Goal: Obtain resource: Download file/media

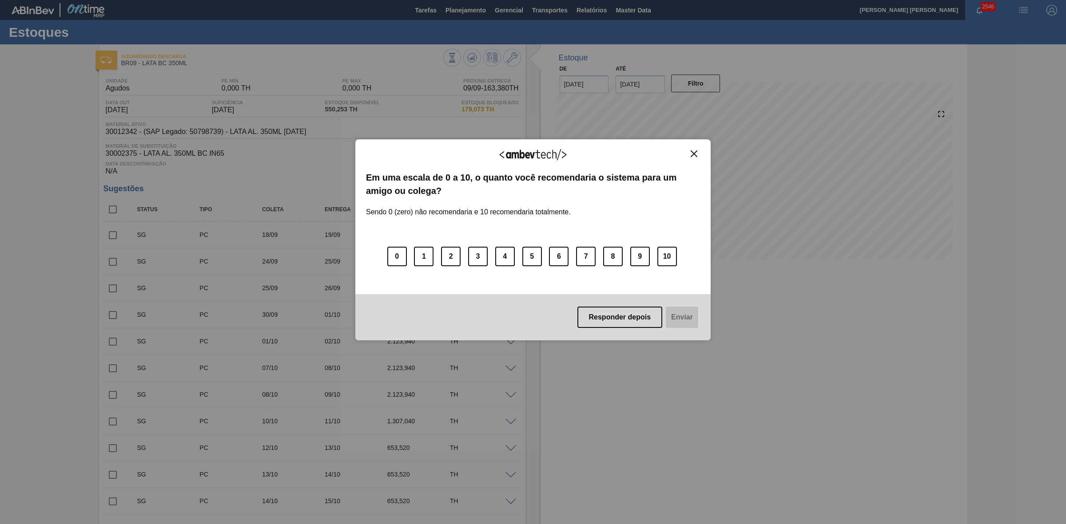
click at [692, 152] on img "Close" at bounding box center [693, 154] width 7 height 7
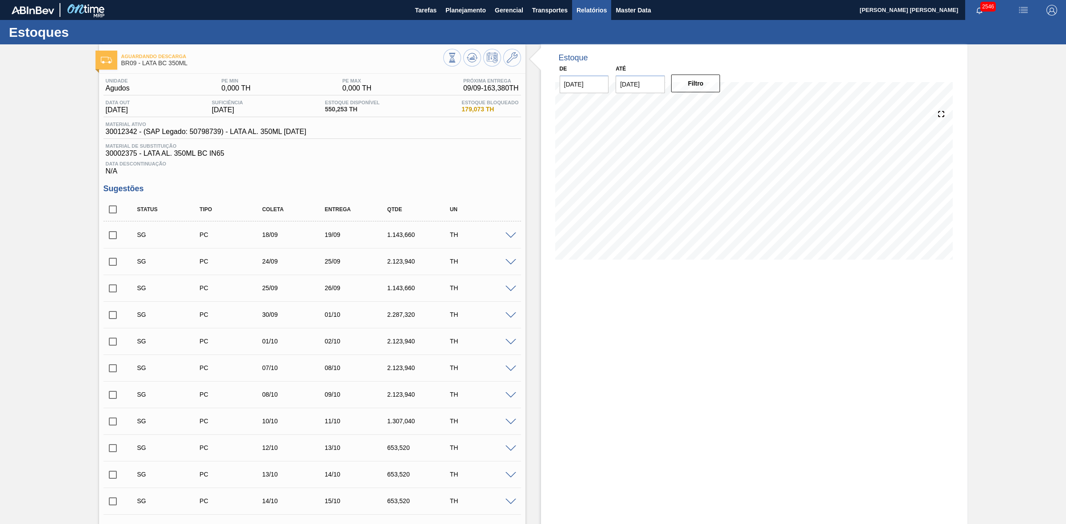
click at [587, 12] on span "Relatórios" at bounding box center [591, 10] width 30 height 11
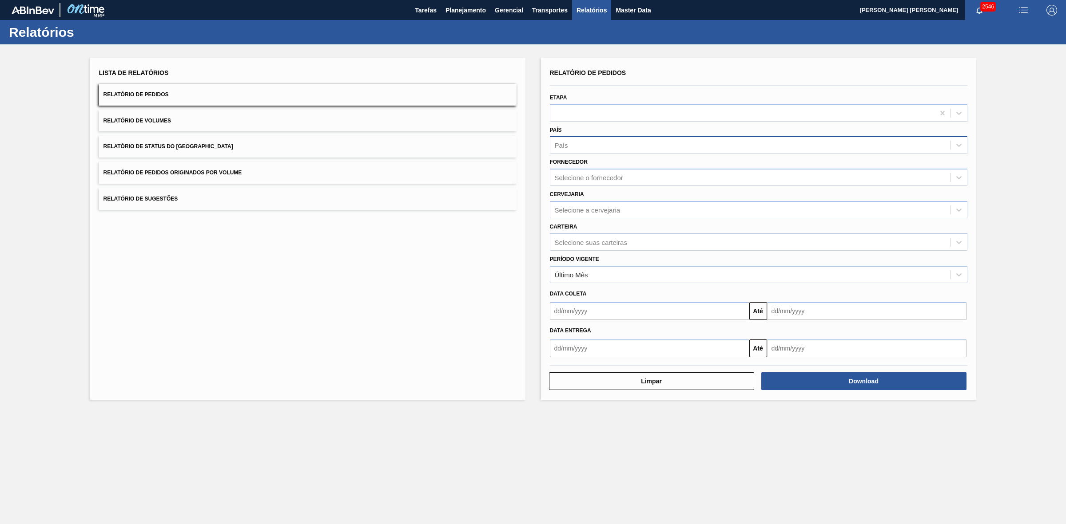
click at [582, 145] on div "País" at bounding box center [750, 145] width 400 height 13
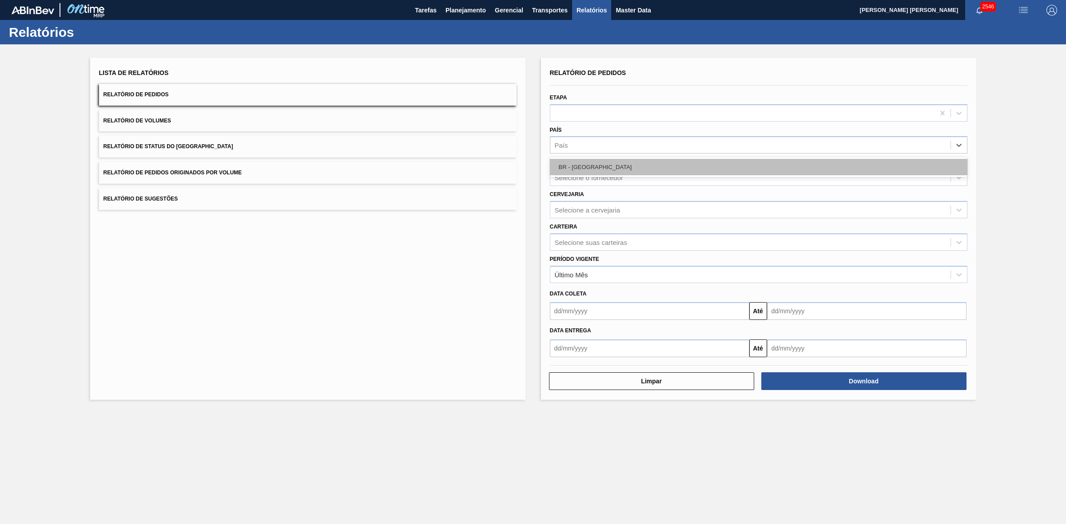
click at [580, 163] on div "BR - [GEOGRAPHIC_DATA]" at bounding box center [758, 167] width 417 height 16
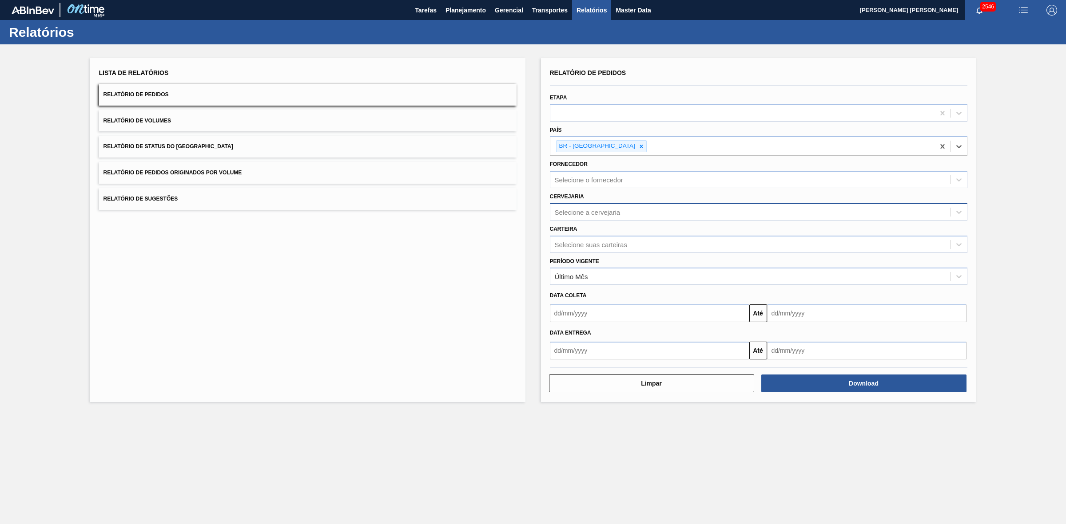
click at [582, 208] on div "Selecione a cervejaria" at bounding box center [588, 212] width 66 height 8
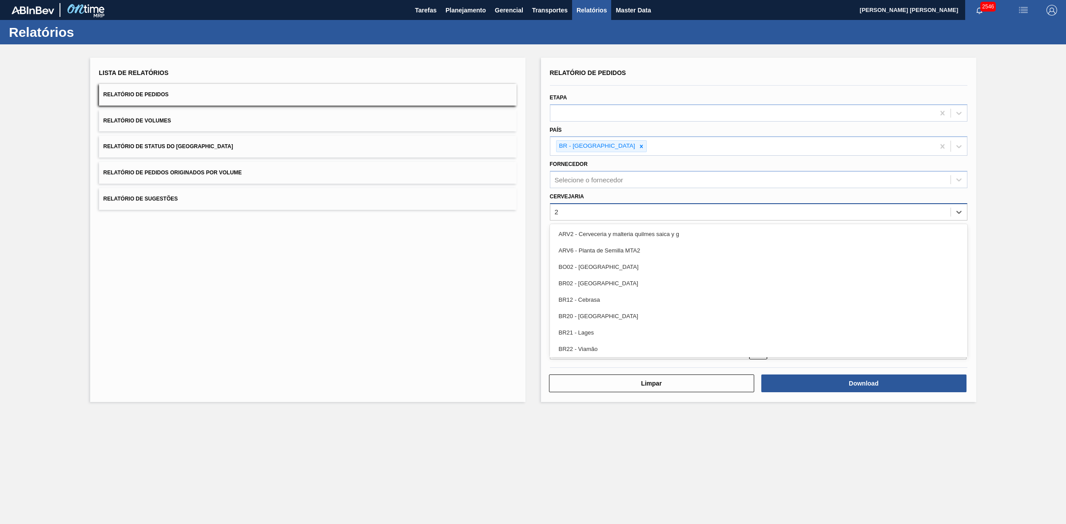
type input "21"
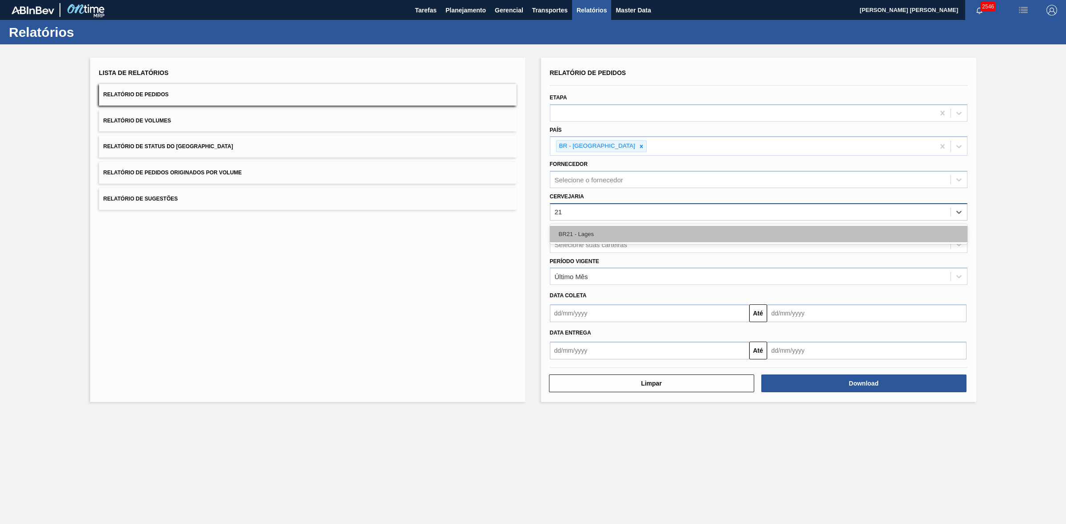
click at [575, 234] on div "BR21 - Lages" at bounding box center [758, 234] width 417 height 16
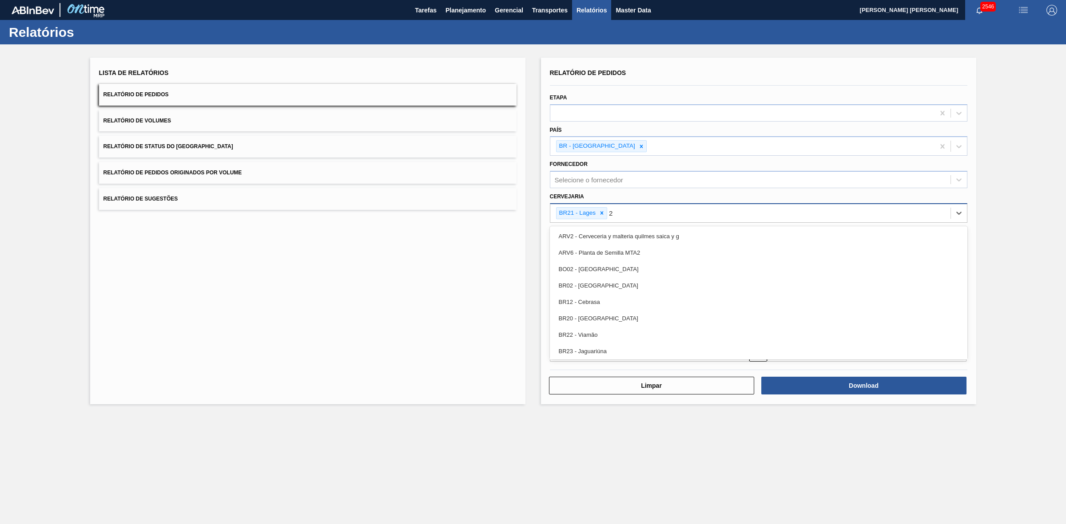
type input "22"
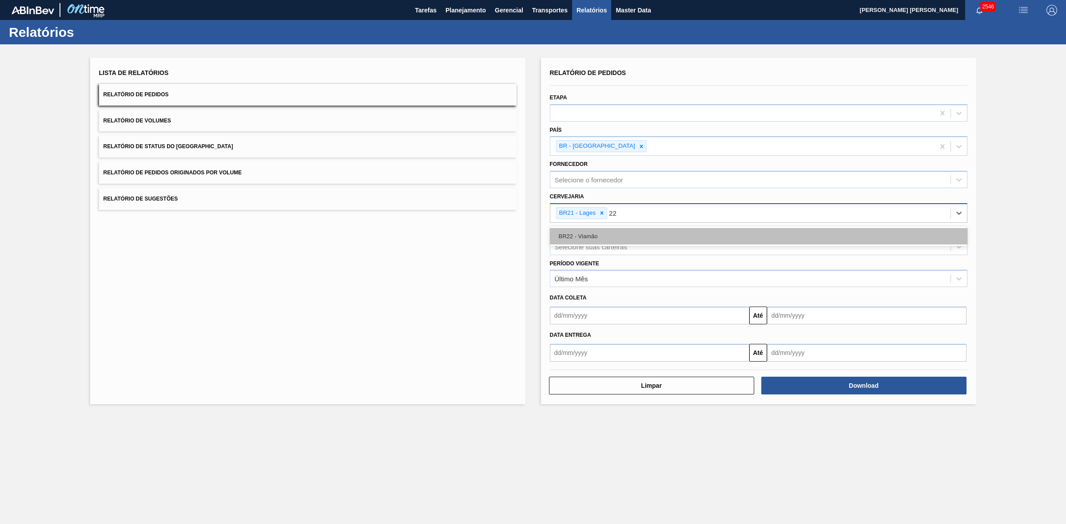
click at [611, 236] on div "BR22 - Viamão" at bounding box center [758, 236] width 417 height 16
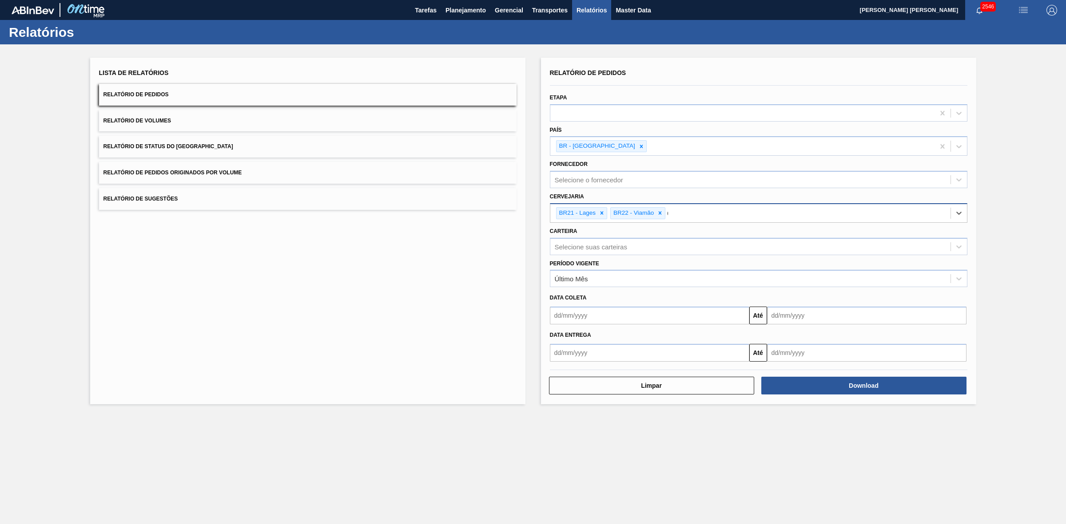
type input "09"
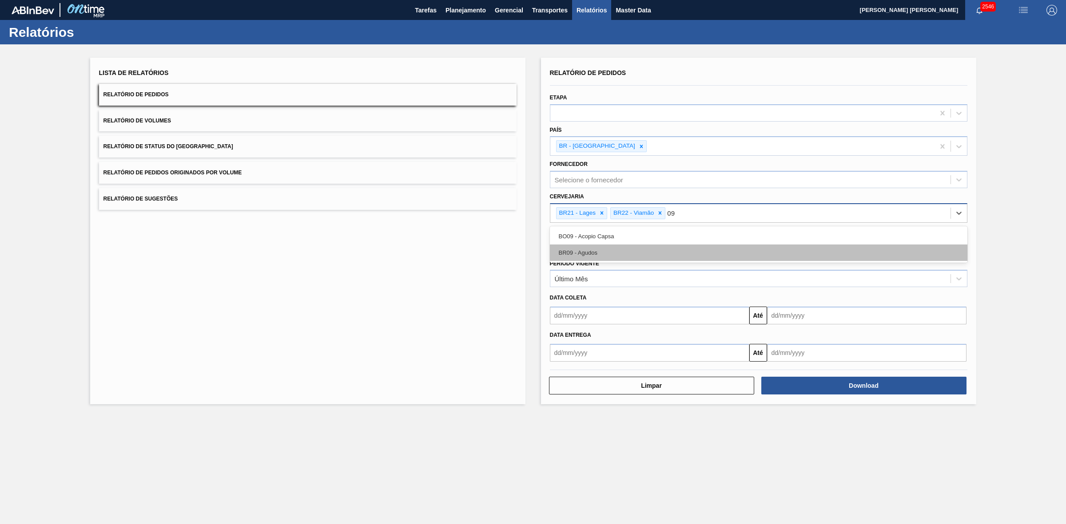
click at [593, 249] on div "BR09 - Agudos" at bounding box center [758, 253] width 417 height 16
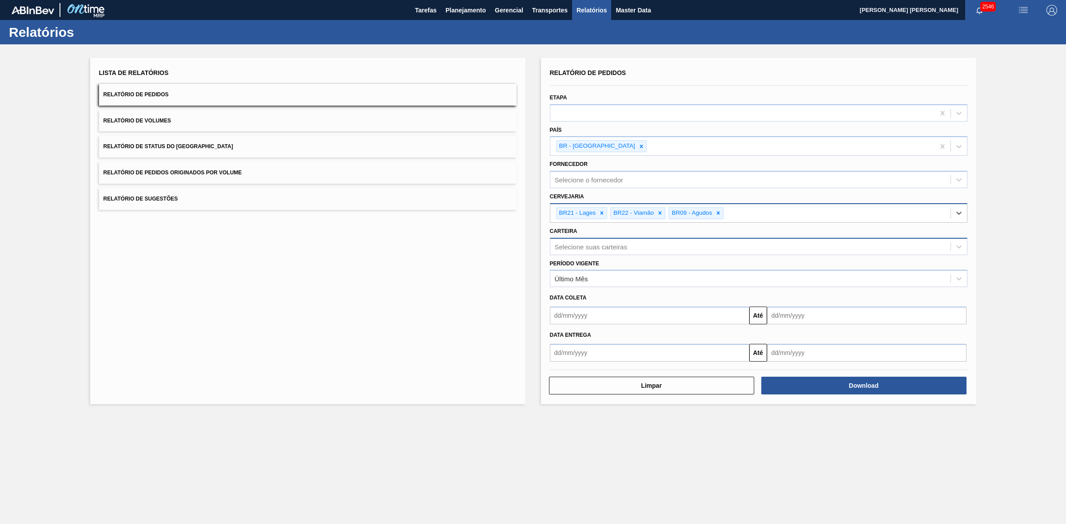
click at [589, 250] on div "Selecione suas carteiras" at bounding box center [750, 246] width 400 height 13
type input "lata"
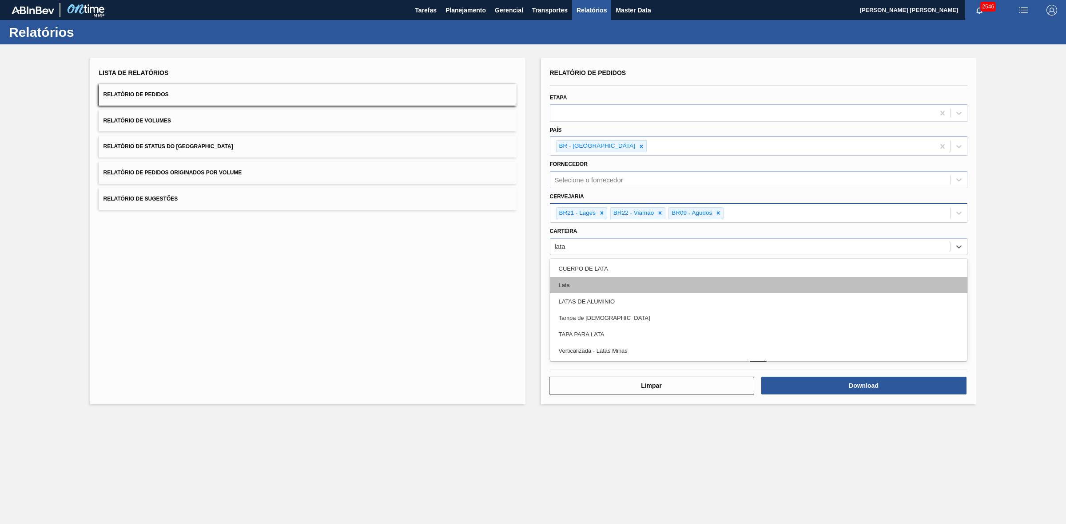
click at [576, 285] on div "Lata" at bounding box center [758, 285] width 417 height 16
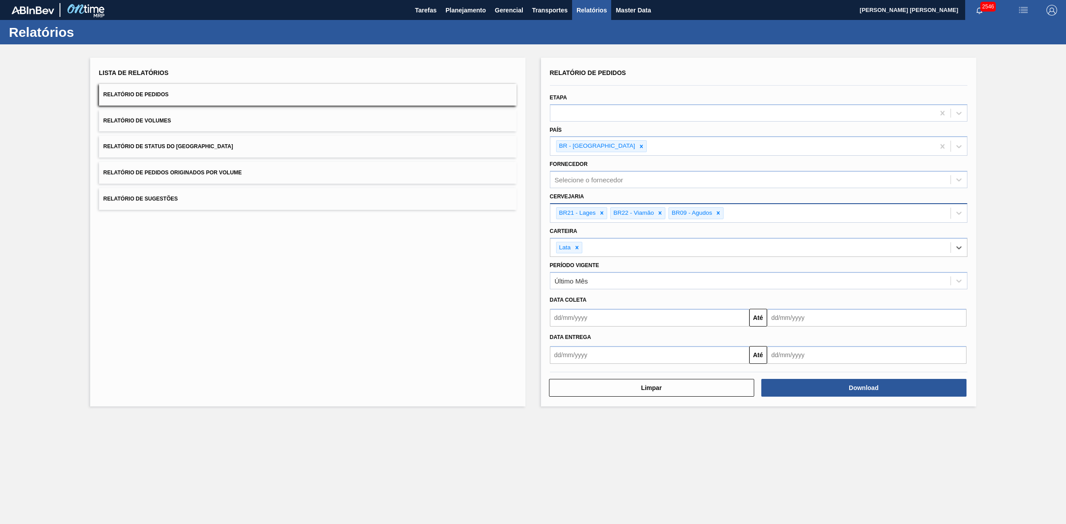
click at [593, 319] on input "text" at bounding box center [649, 318] width 199 height 18
click at [574, 367] on div "1" at bounding box center [574, 368] width 12 height 12
type input "[DATE]"
drag, startPoint x: 742, startPoint y: 318, endPoint x: 758, endPoint y: 329, distance: 19.8
click at [742, 317] on button "Close" at bounding box center [744, 318] width 12 height 18
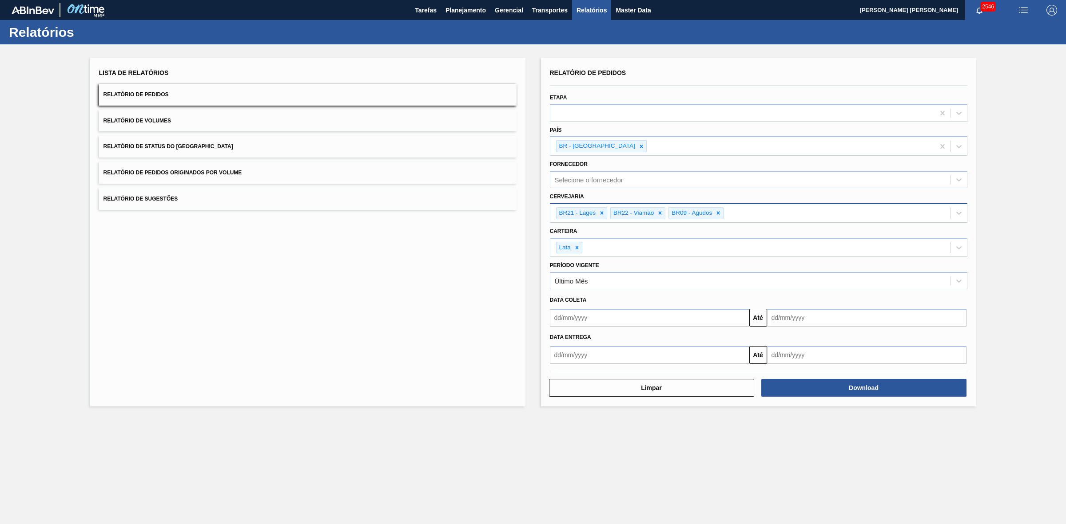
click at [706, 354] on input "text" at bounding box center [649, 355] width 199 height 18
click at [573, 405] on div "1" at bounding box center [574, 405] width 12 height 12
type input "[DATE]"
click at [787, 356] on input "text" at bounding box center [866, 355] width 199 height 18
click at [780, 448] on div "21" at bounding box center [777, 448] width 12 height 12
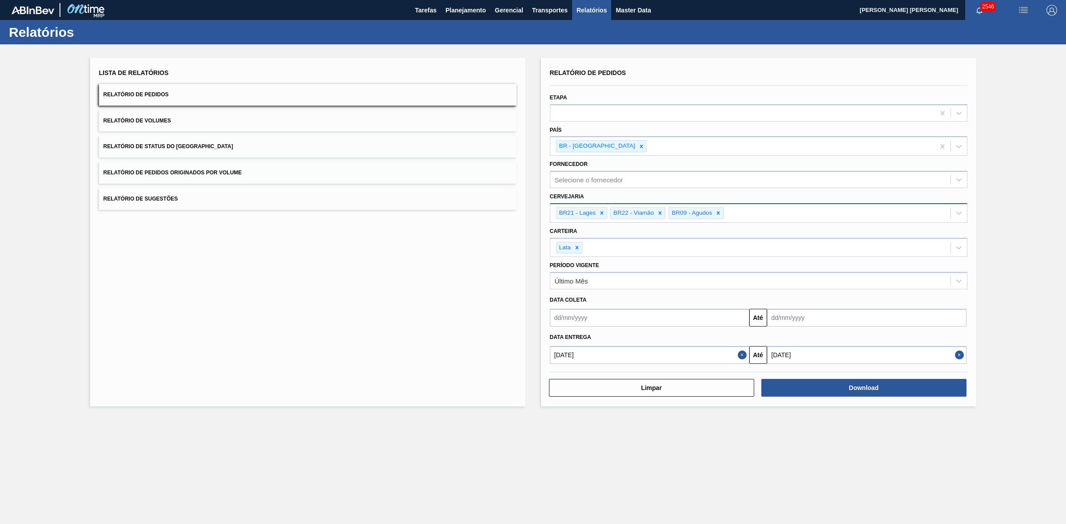
type input "[DATE]"
click at [961, 354] on button "Close" at bounding box center [961, 355] width 12 height 18
drag, startPoint x: 870, startPoint y: 358, endPoint x: 866, endPoint y: 363, distance: 6.7
click at [870, 358] on input "text" at bounding box center [866, 355] width 199 height 18
drag, startPoint x: 802, startPoint y: 463, endPoint x: 805, endPoint y: 456, distance: 7.3
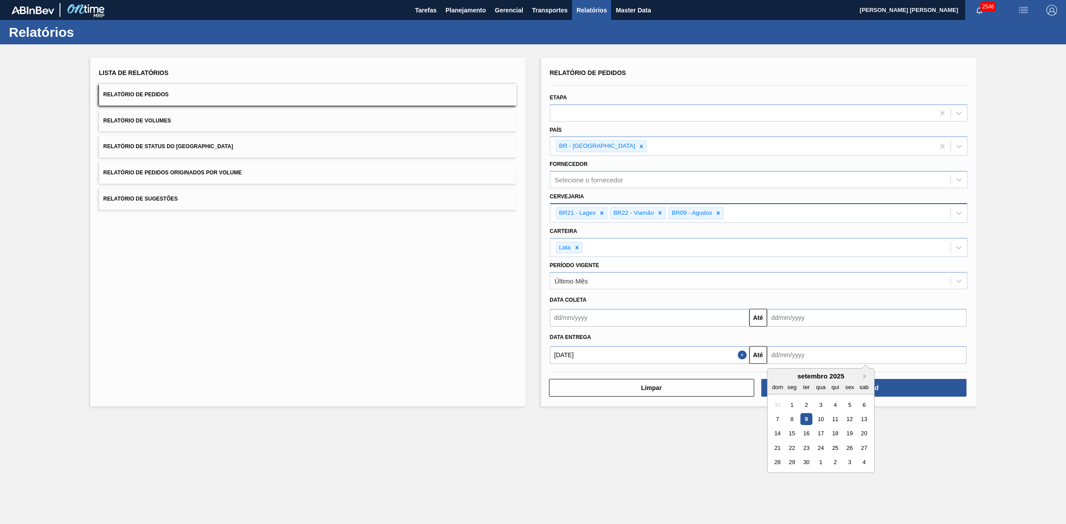
click at [802, 463] on div "30" at bounding box center [806, 462] width 12 height 12
type input "[DATE]"
click at [824, 385] on button "Download" at bounding box center [863, 388] width 205 height 18
